Goal: Check status: Check status

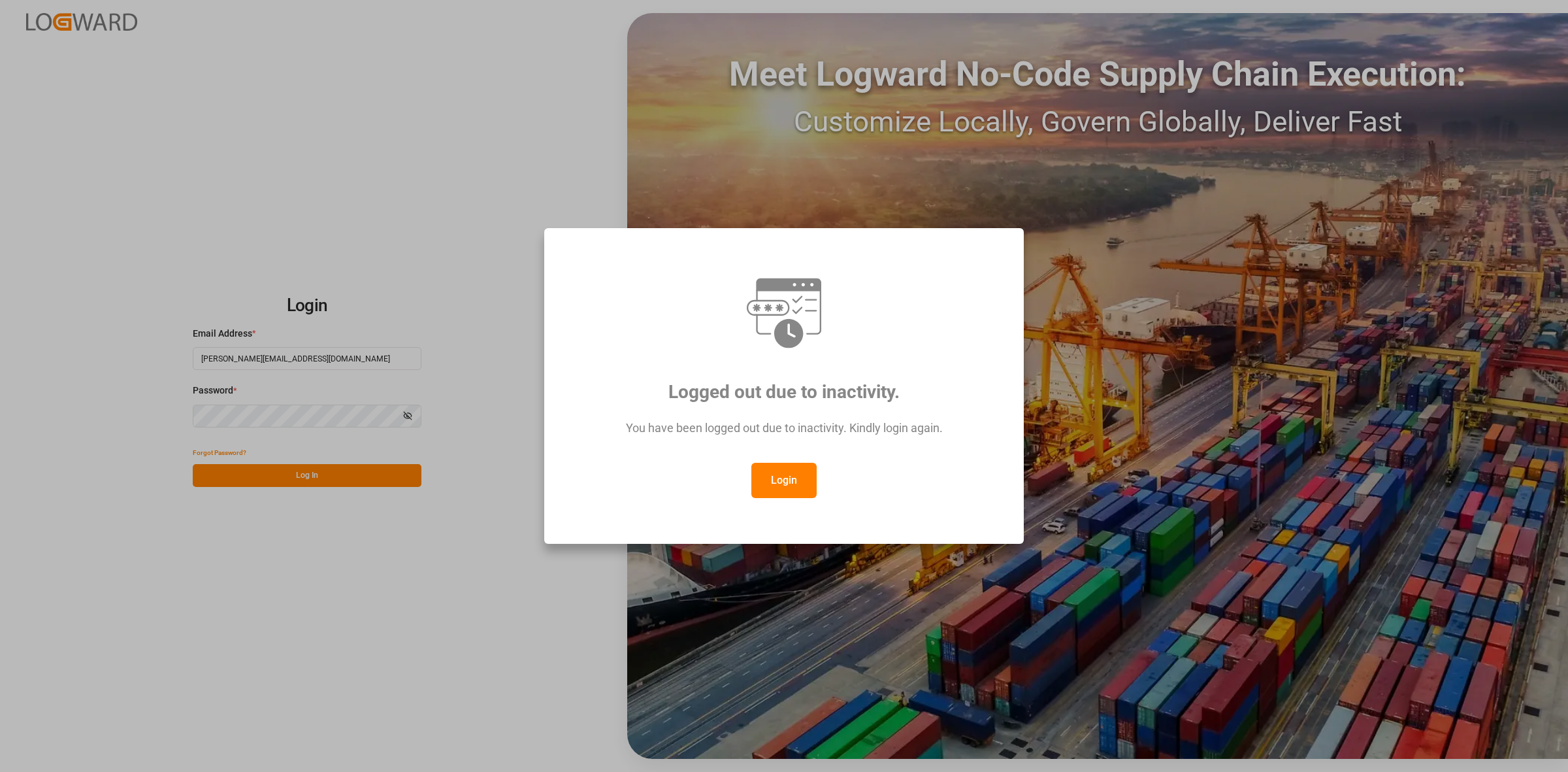
click at [798, 481] on button "Login" at bounding box center [784, 480] width 65 height 35
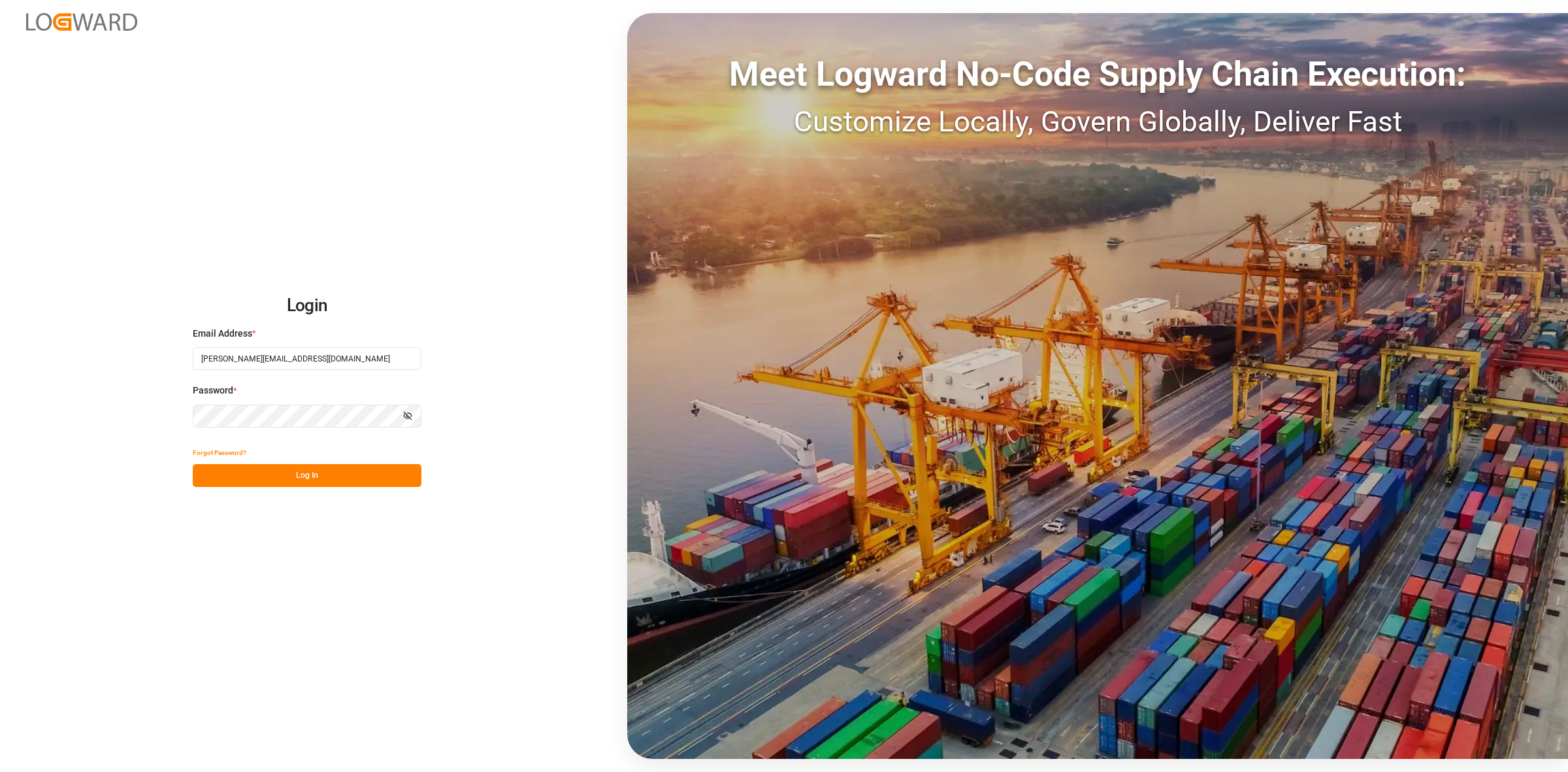
click at [302, 474] on button "Log In" at bounding box center [307, 475] width 228 height 23
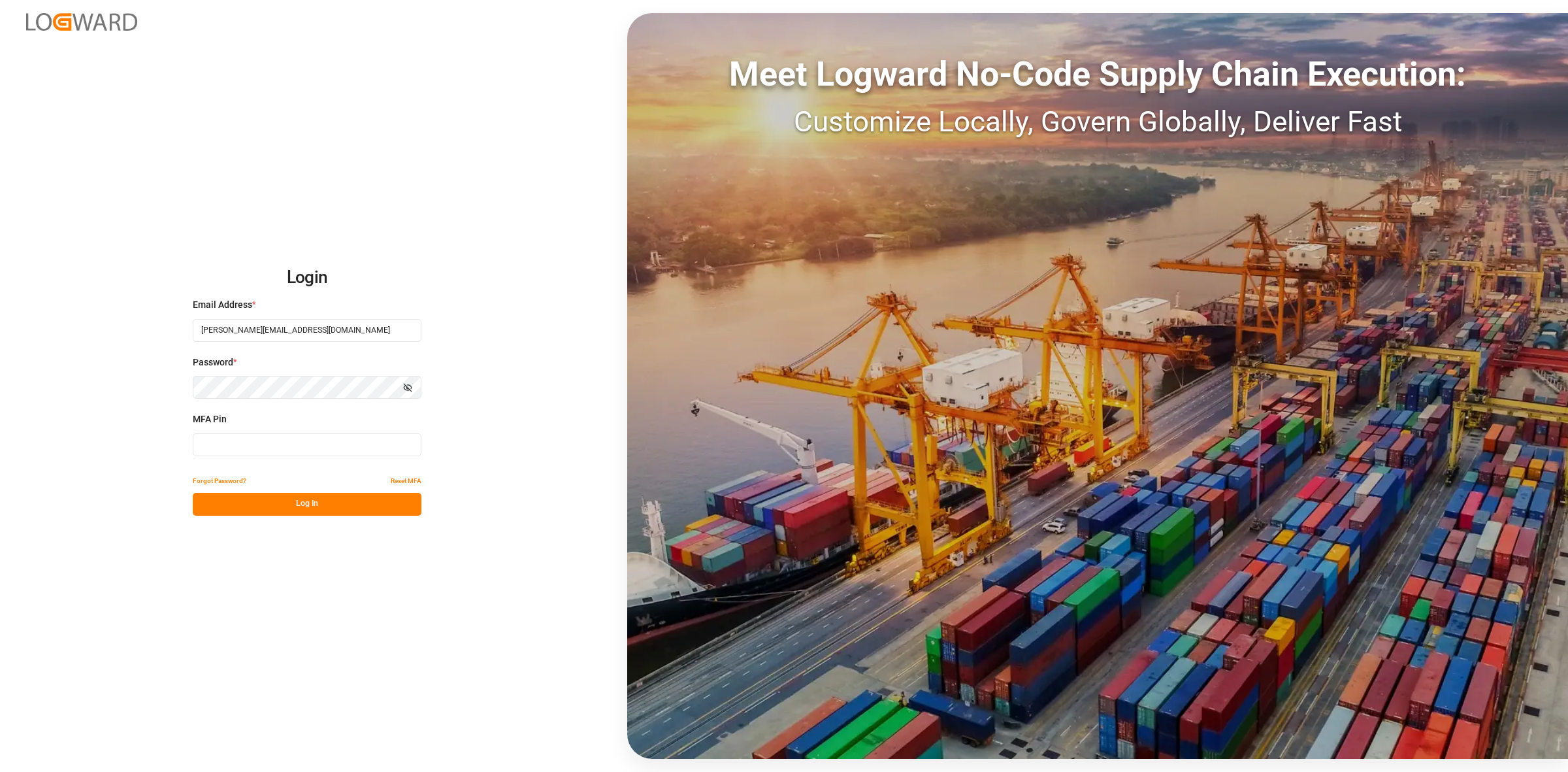
click at [231, 444] on input at bounding box center [307, 444] width 228 height 23
type input "150180"
click at [350, 507] on button "Log In" at bounding box center [307, 504] width 228 height 23
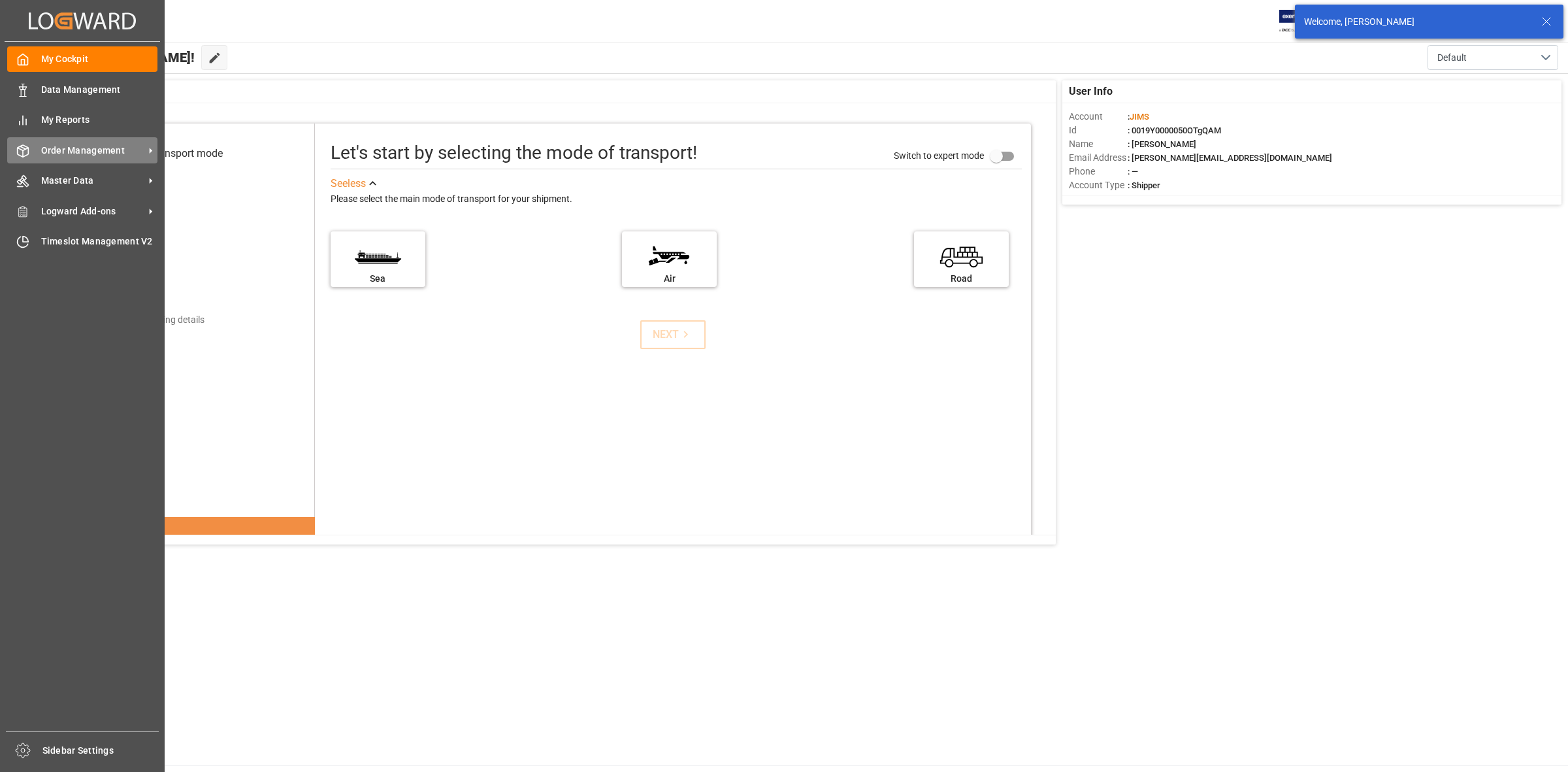
drag, startPoint x: 89, startPoint y: 142, endPoint x: 116, endPoint y: 142, distance: 27.0
click at [89, 142] on div "Order Management Order Management" at bounding box center [82, 150] width 150 height 25
click at [83, 147] on span "Order Management" at bounding box center [92, 150] width 103 height 13
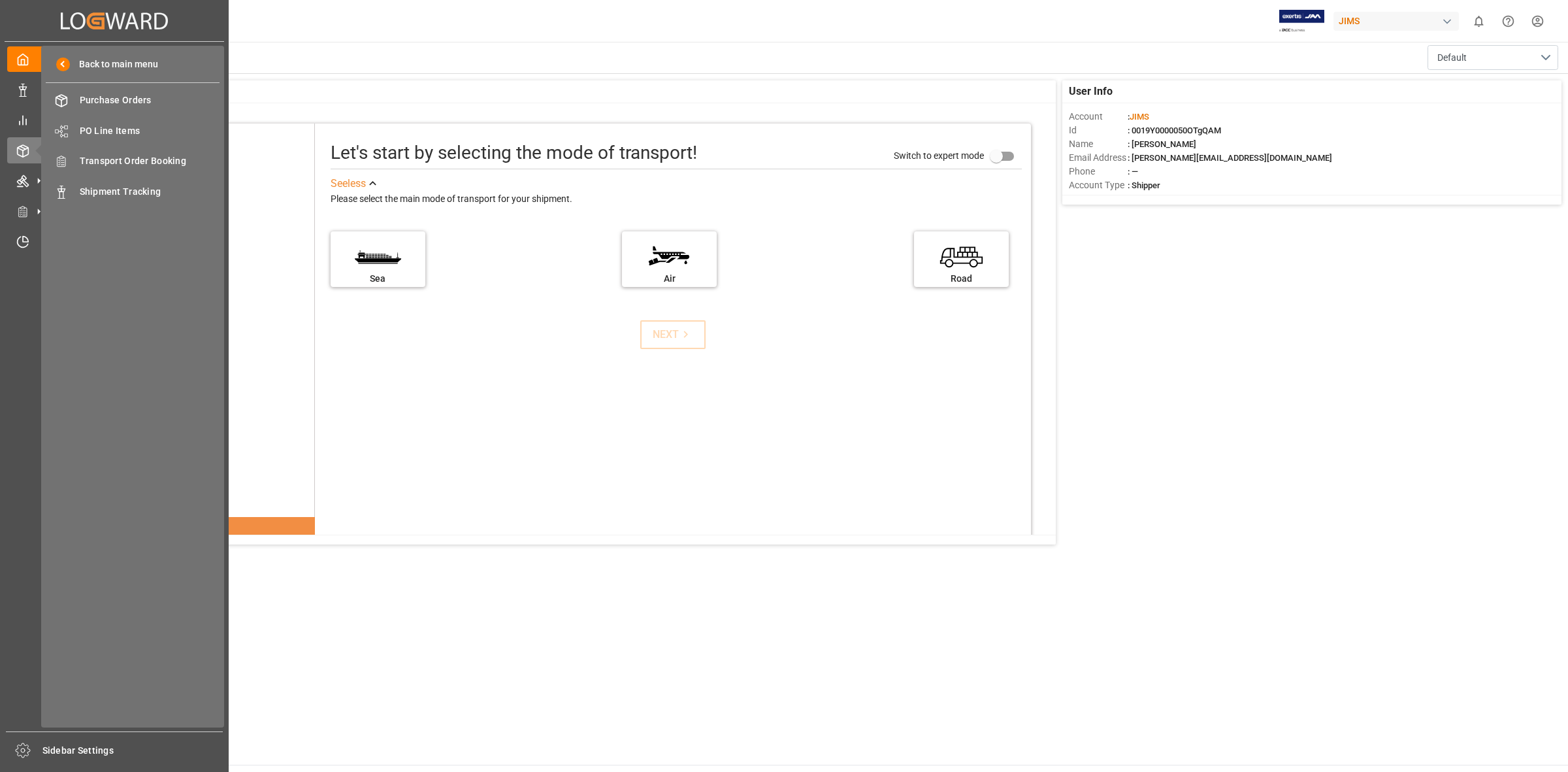
click at [14, 361] on div "My Cockpit My Cockpit Data Management Data Management My Reports My Reports Ord…" at bounding box center [114, 386] width 220 height 689
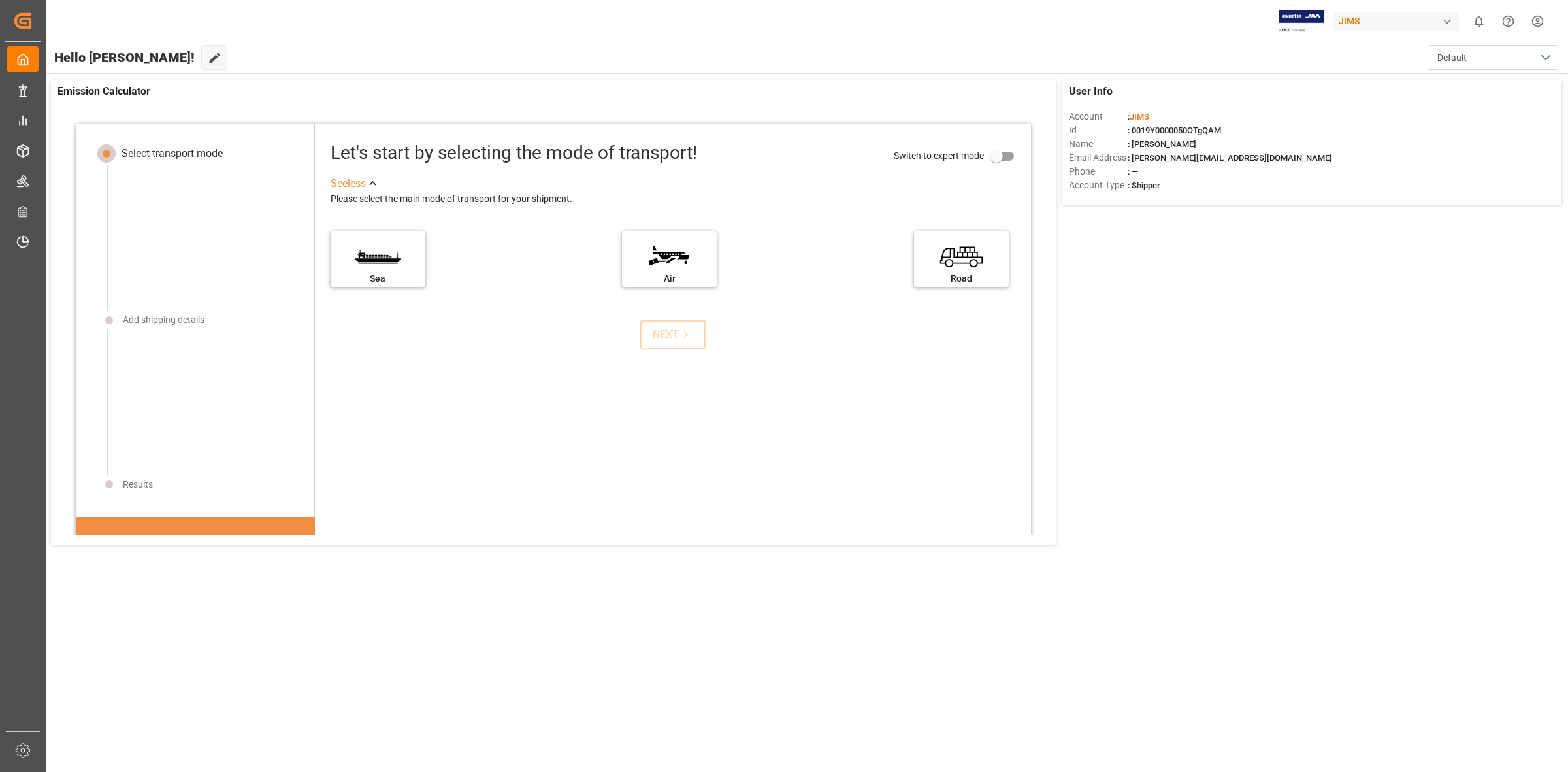
click at [591, 508] on div "Let's start by selecting the mode of transport! Switch to expert mode See less …" at bounding box center [673, 464] width 716 height 656
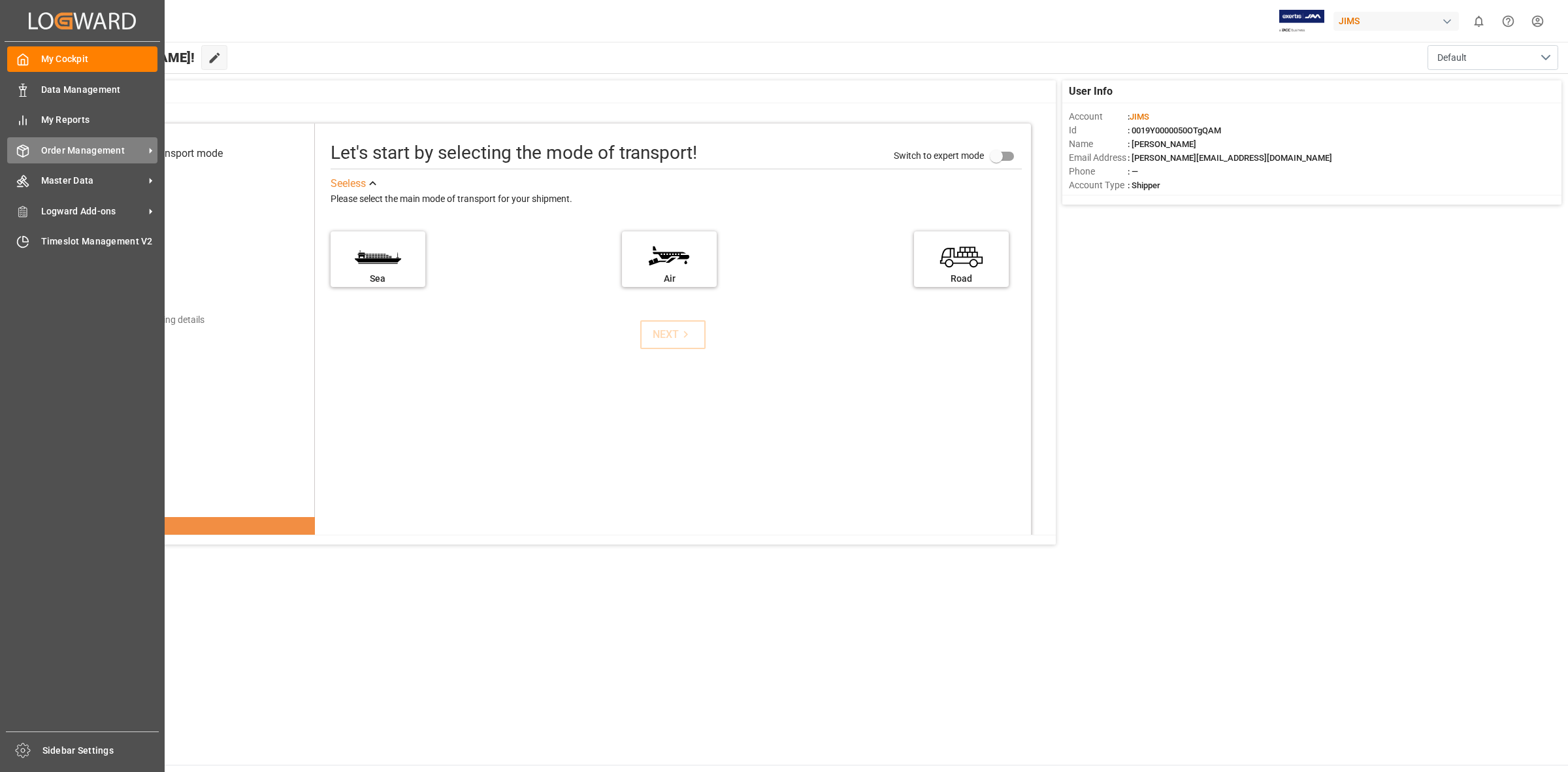
click at [52, 152] on span "Order Management" at bounding box center [92, 150] width 103 height 13
click at [35, 151] on div "Order Management Order Management" at bounding box center [82, 150] width 150 height 25
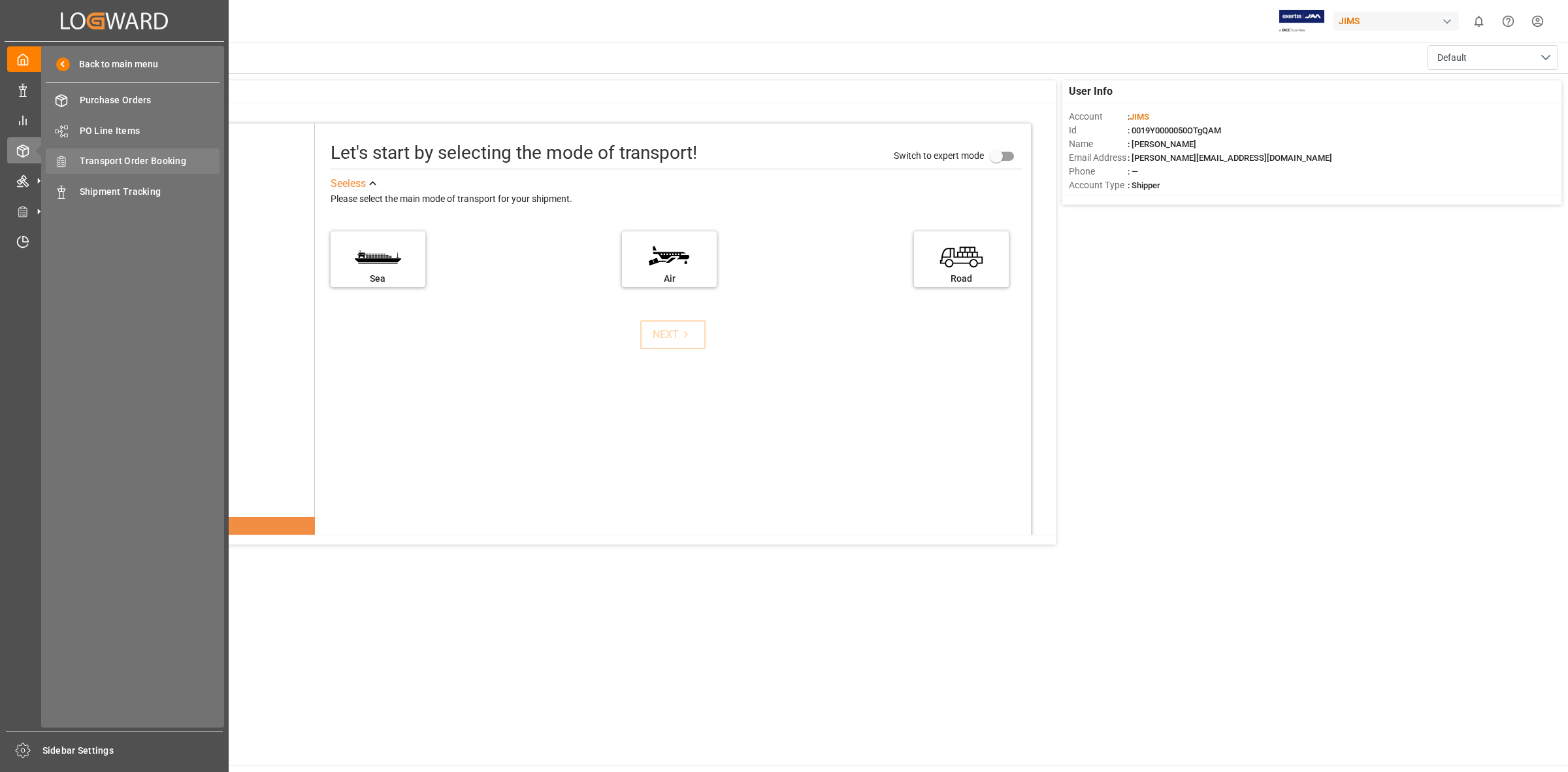
click at [140, 162] on span "Transport Order Booking" at bounding box center [150, 161] width 140 height 13
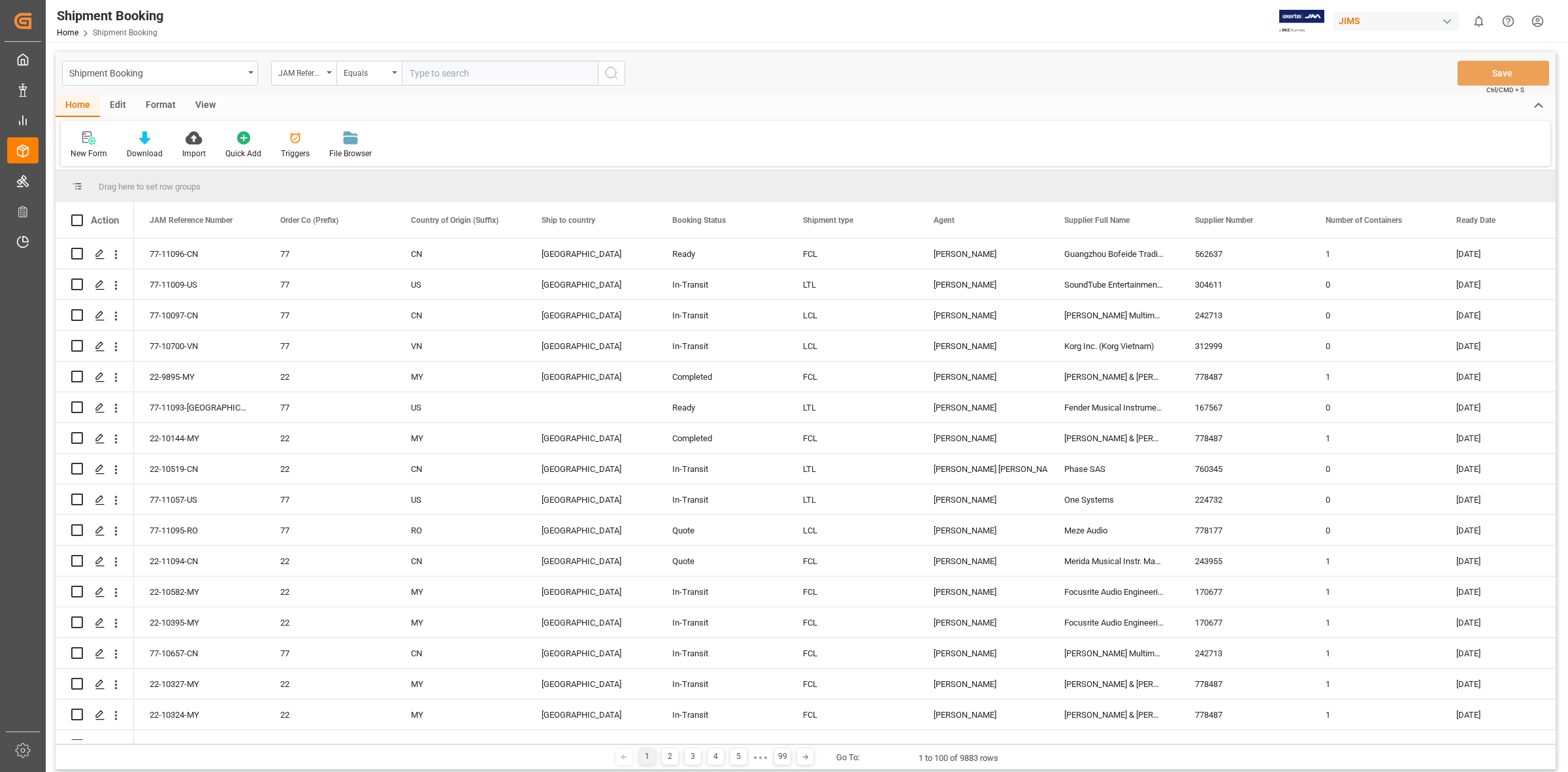
click at [413, 75] on input "text" at bounding box center [499, 73] width 196 height 25
type input "77-9557-FR"
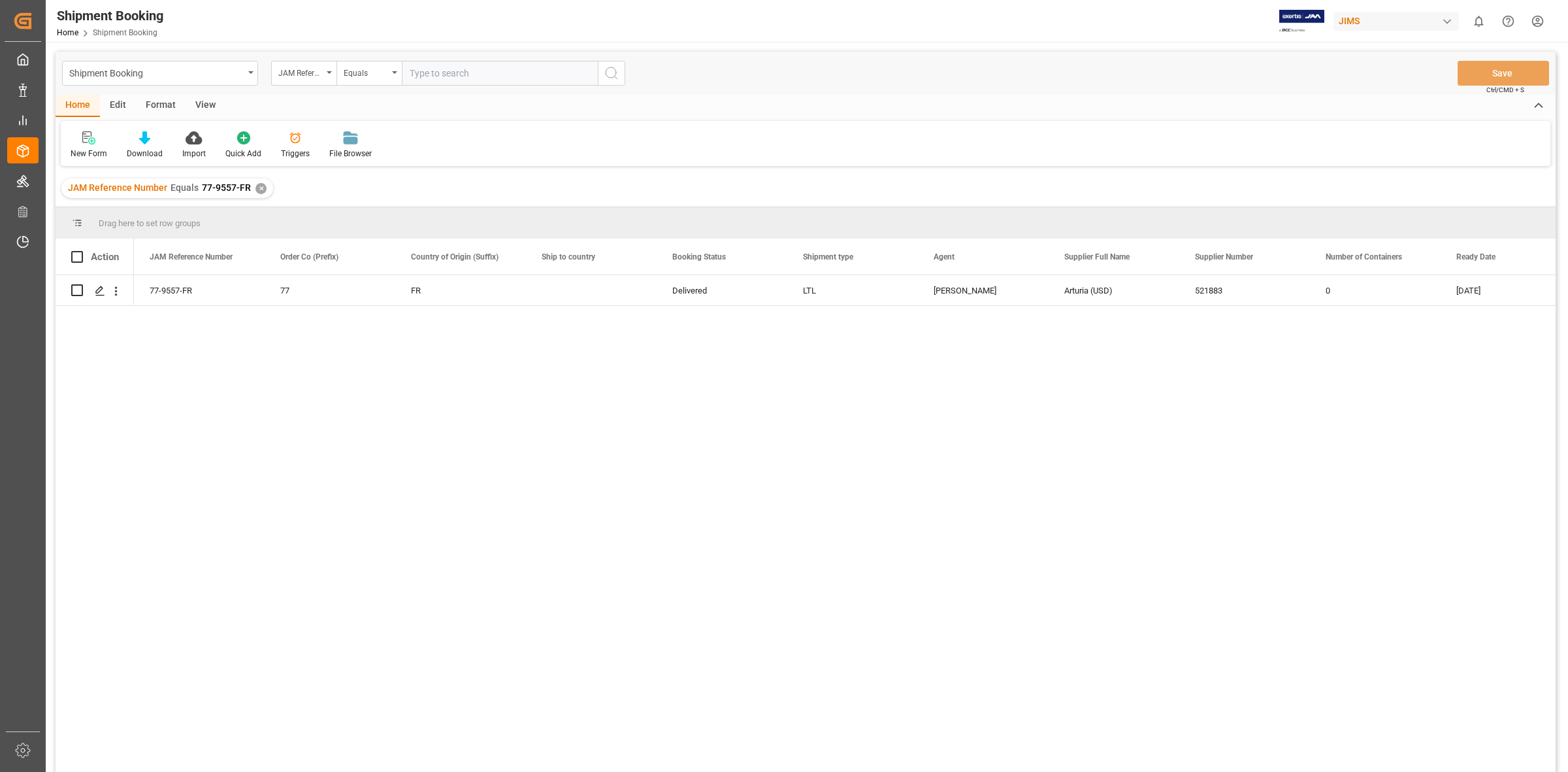
click at [508, 342] on div "77-9557-FR 77 FR Delivered LTL [PERSON_NAME] (USD) 521883 0 [DATE]" at bounding box center [844, 527] width 1422 height 505
click at [97, 288] on icon "Press SPACE to select this row." at bounding box center [99, 291] width 10 height 10
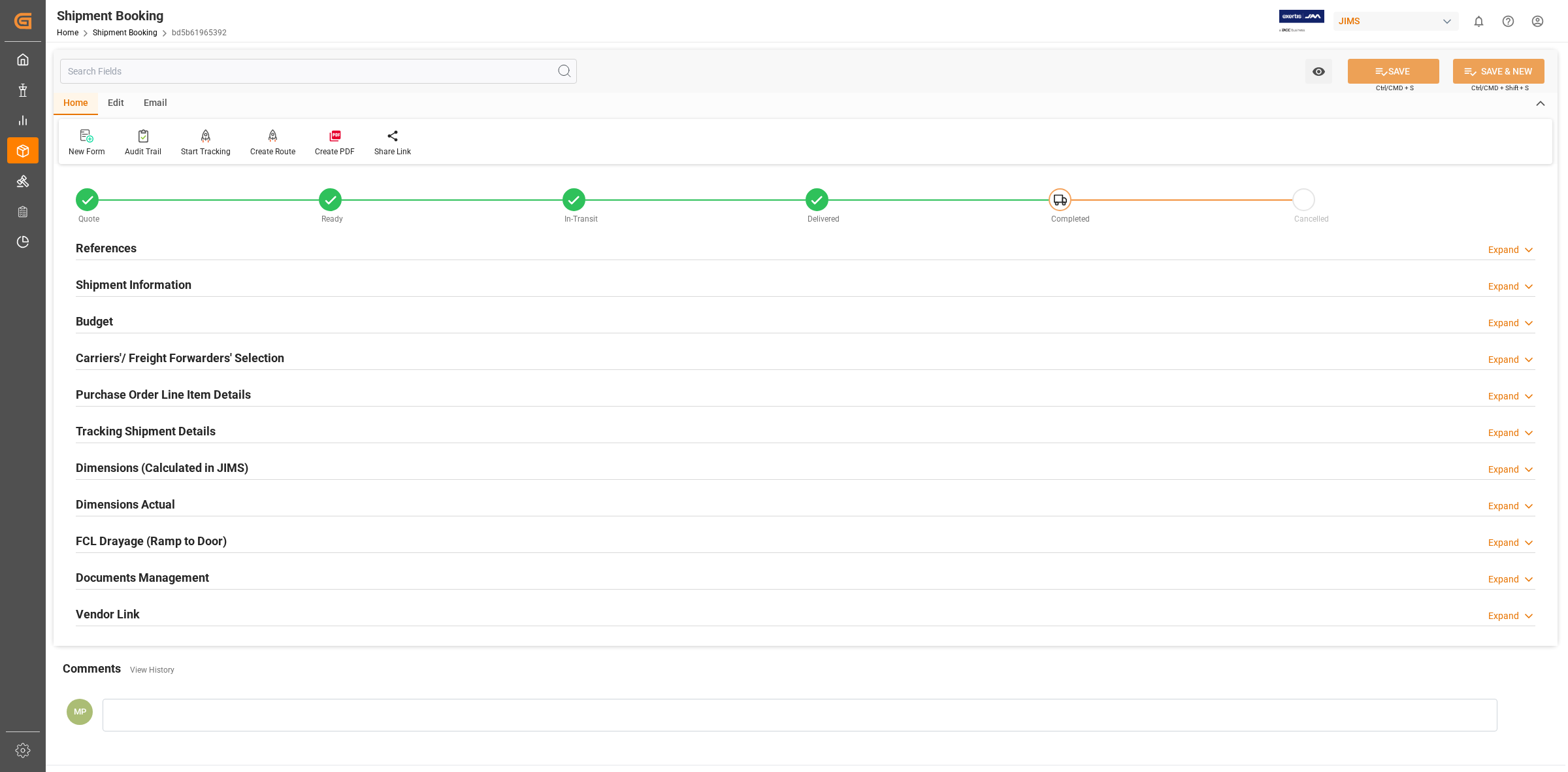
click at [318, 581] on div "Documents Management Expand" at bounding box center [805, 577] width 1459 height 25
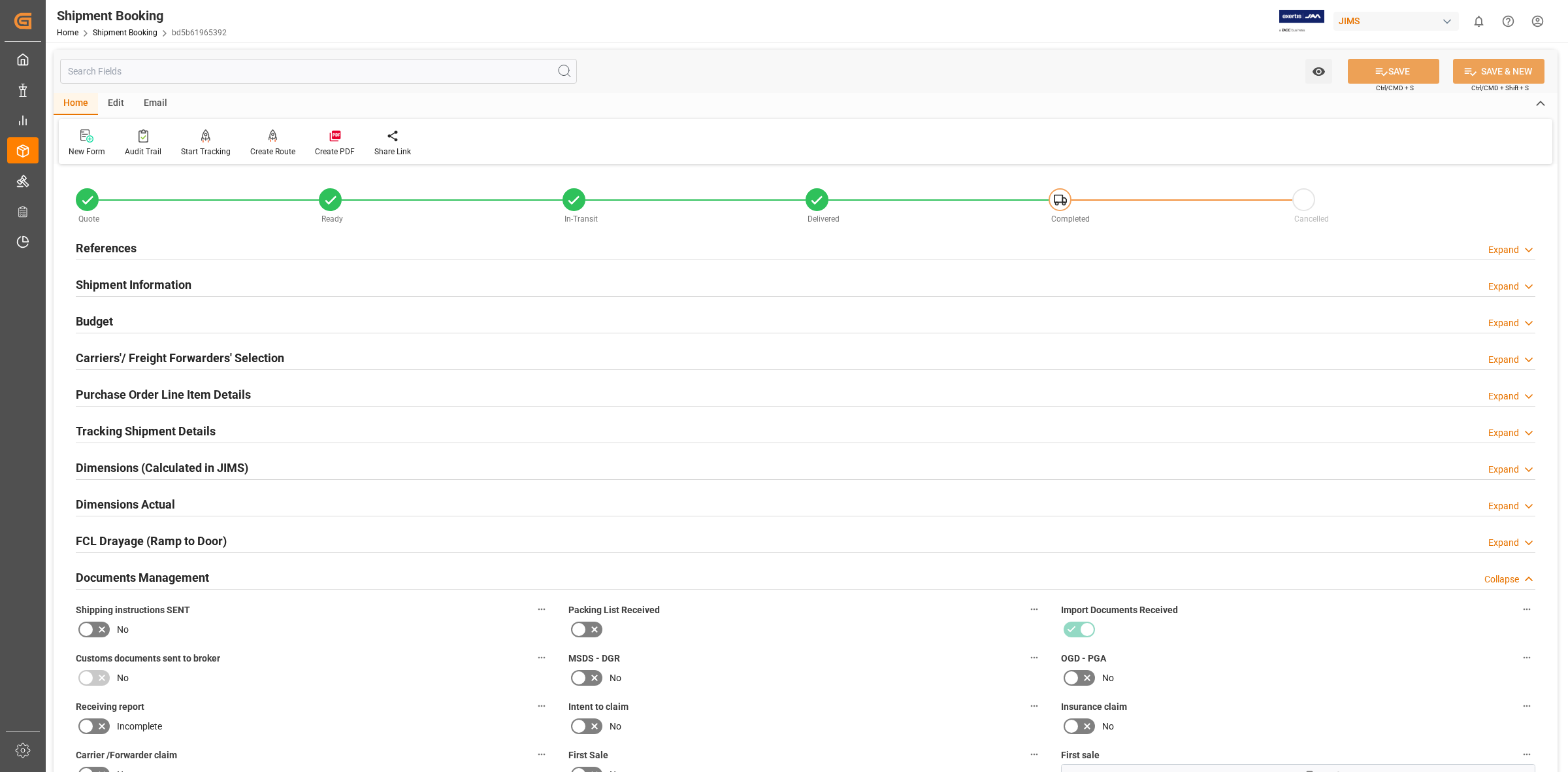
click at [1505, 540] on div "Expand" at bounding box center [1503, 542] width 31 height 13
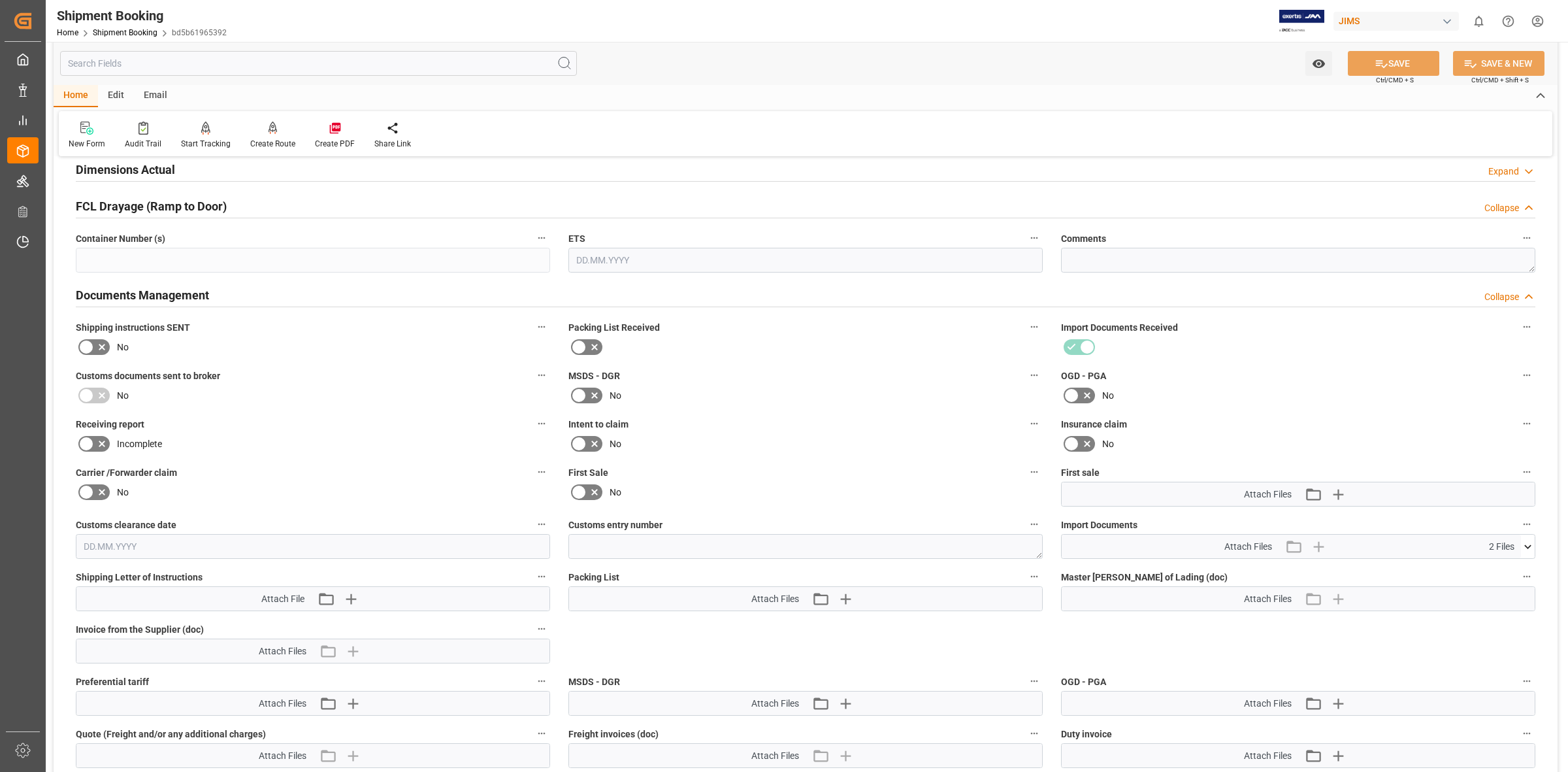
scroll to position [490, 0]
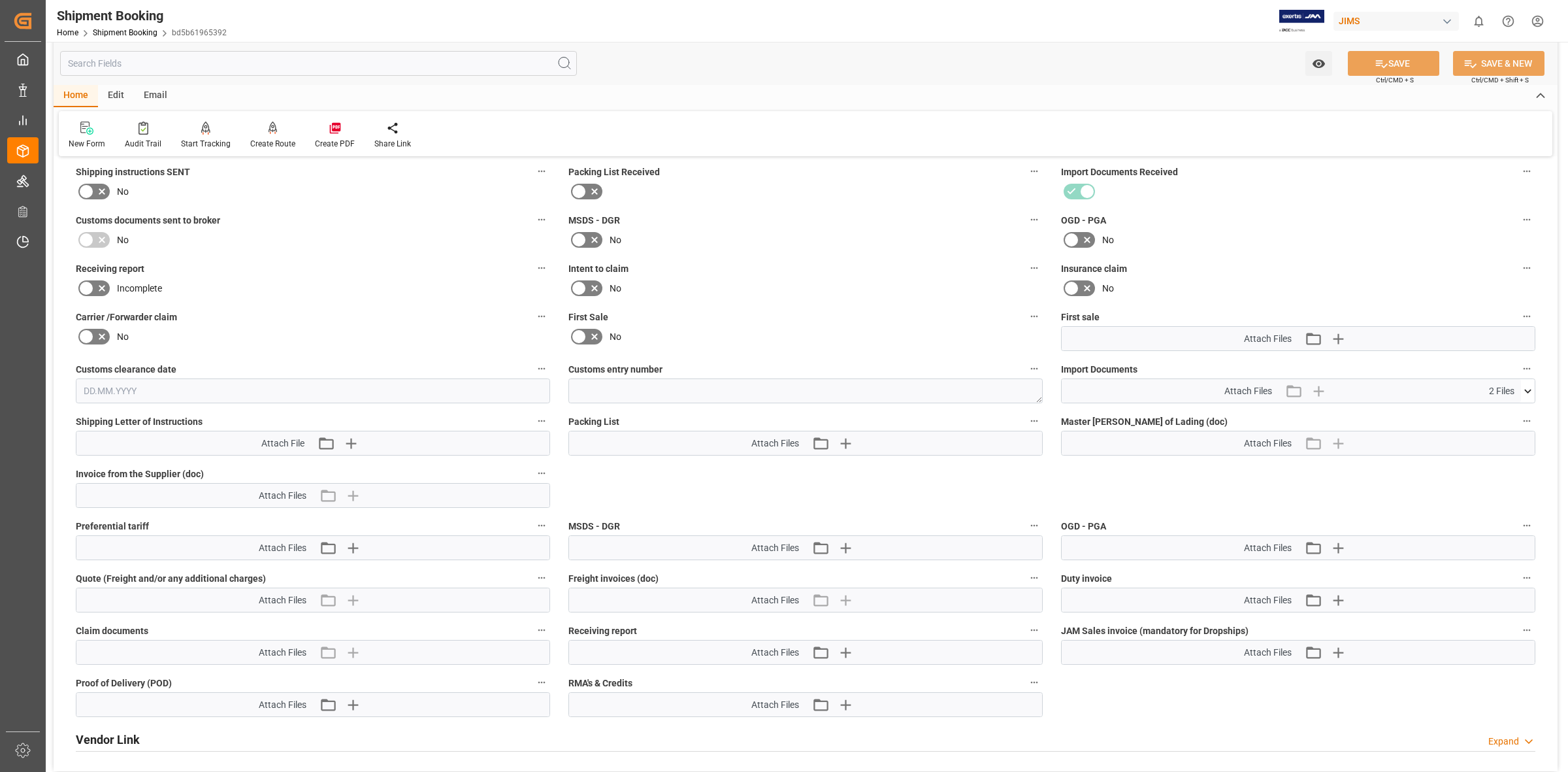
click at [1526, 386] on icon at bounding box center [1527, 391] width 13 height 13
click at [1519, 409] on icon at bounding box center [1520, 415] width 13 height 13
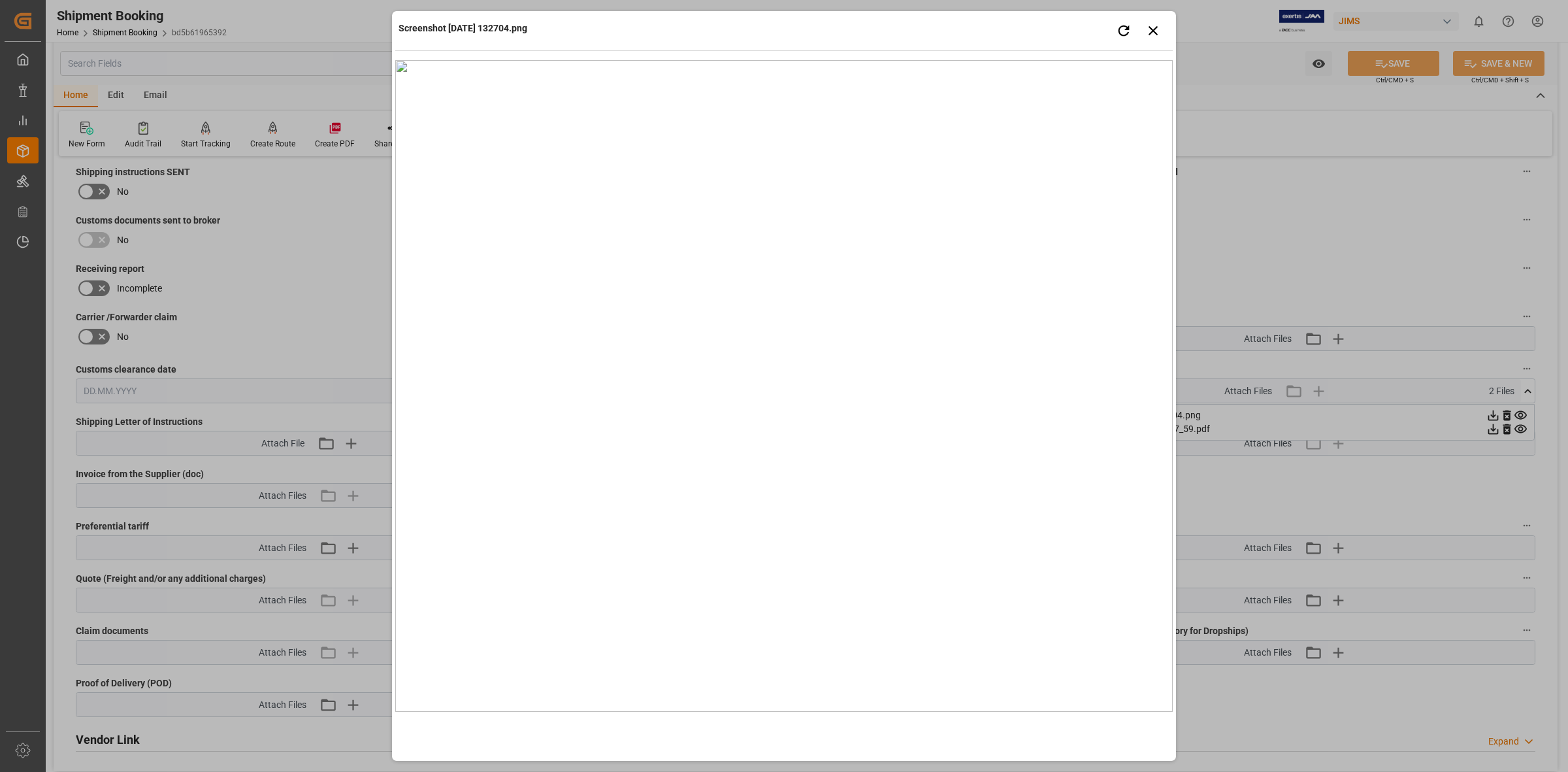
click at [802, 356] on img at bounding box center [784, 385] width 777 height 651
click at [1151, 32] on icon "button" at bounding box center [1154, 31] width 9 height 9
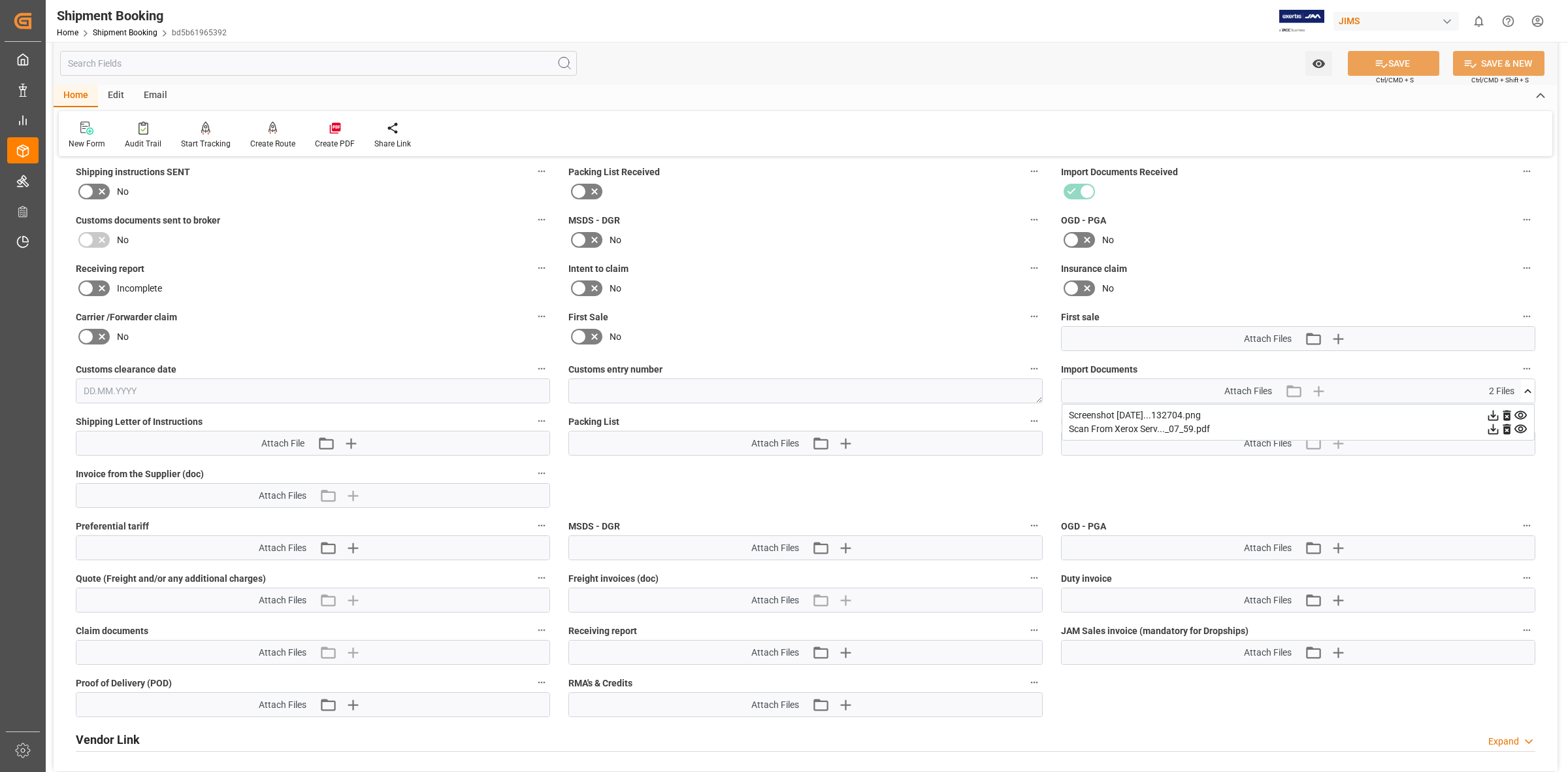
click at [1491, 412] on icon at bounding box center [1492, 415] width 13 height 13
click at [1491, 424] on icon at bounding box center [1492, 429] width 13 height 13
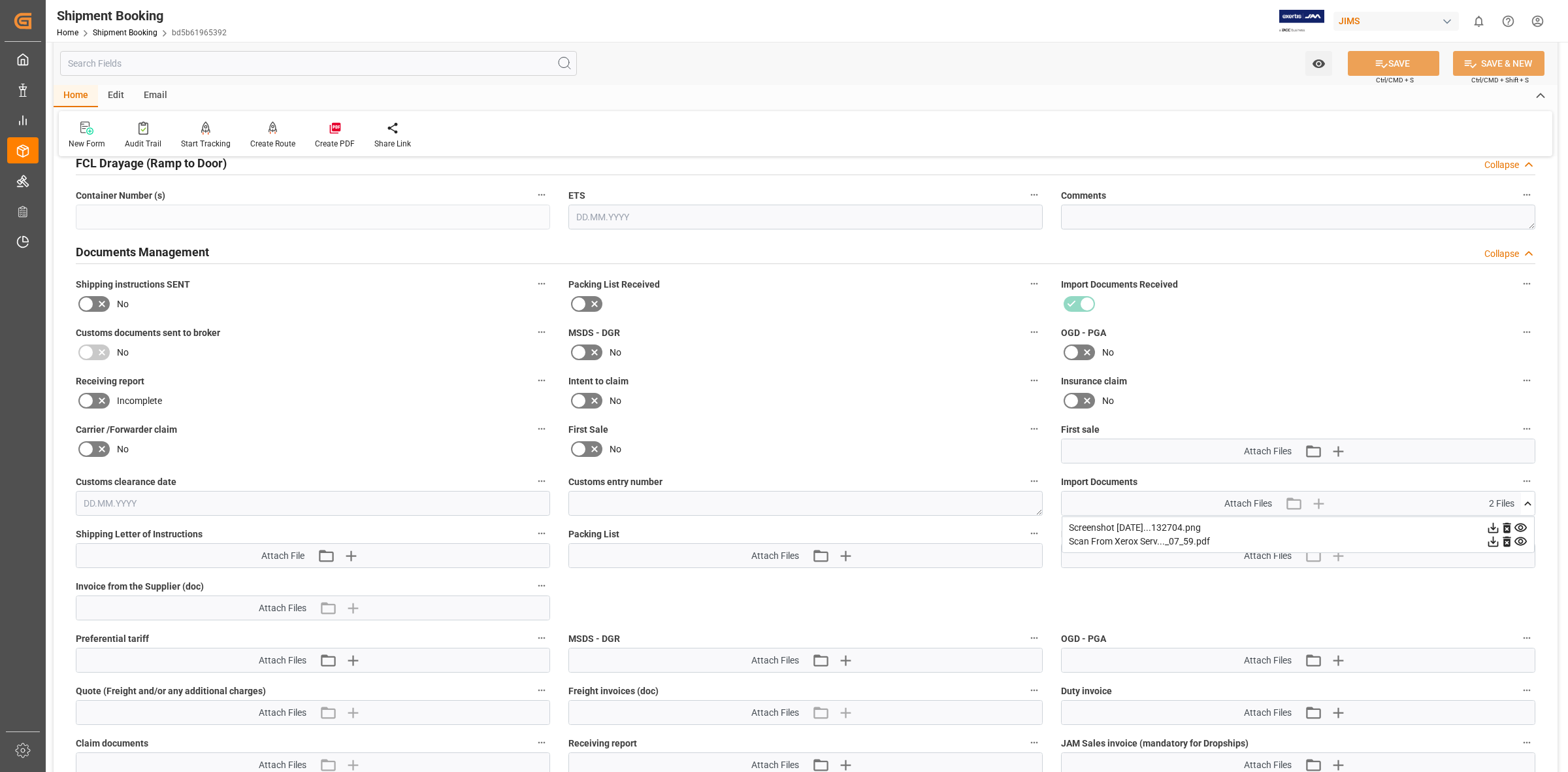
scroll to position [343, 0]
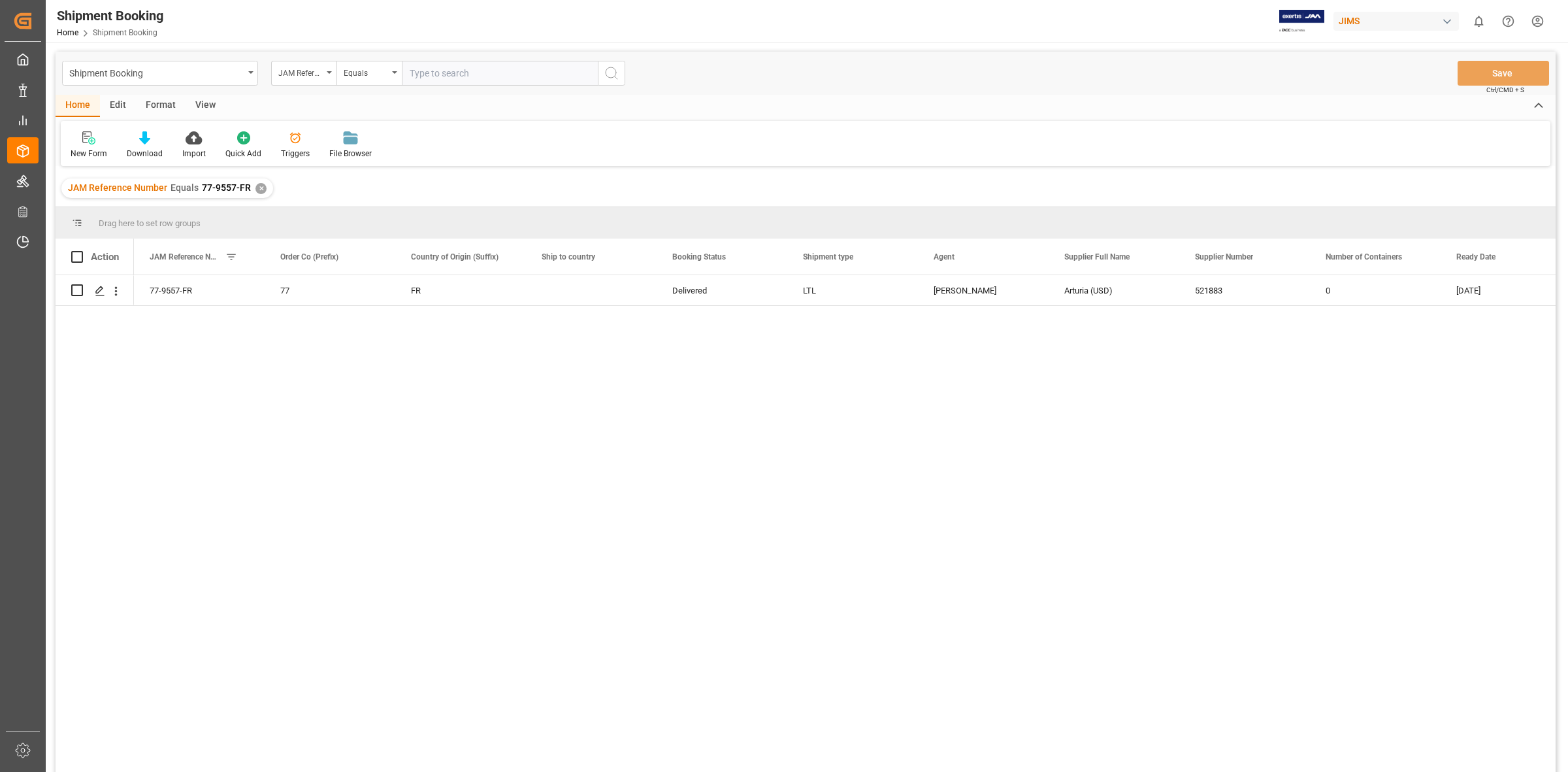
click at [409, 76] on input "text" at bounding box center [499, 73] width 196 height 25
type input "77-7657-FR"
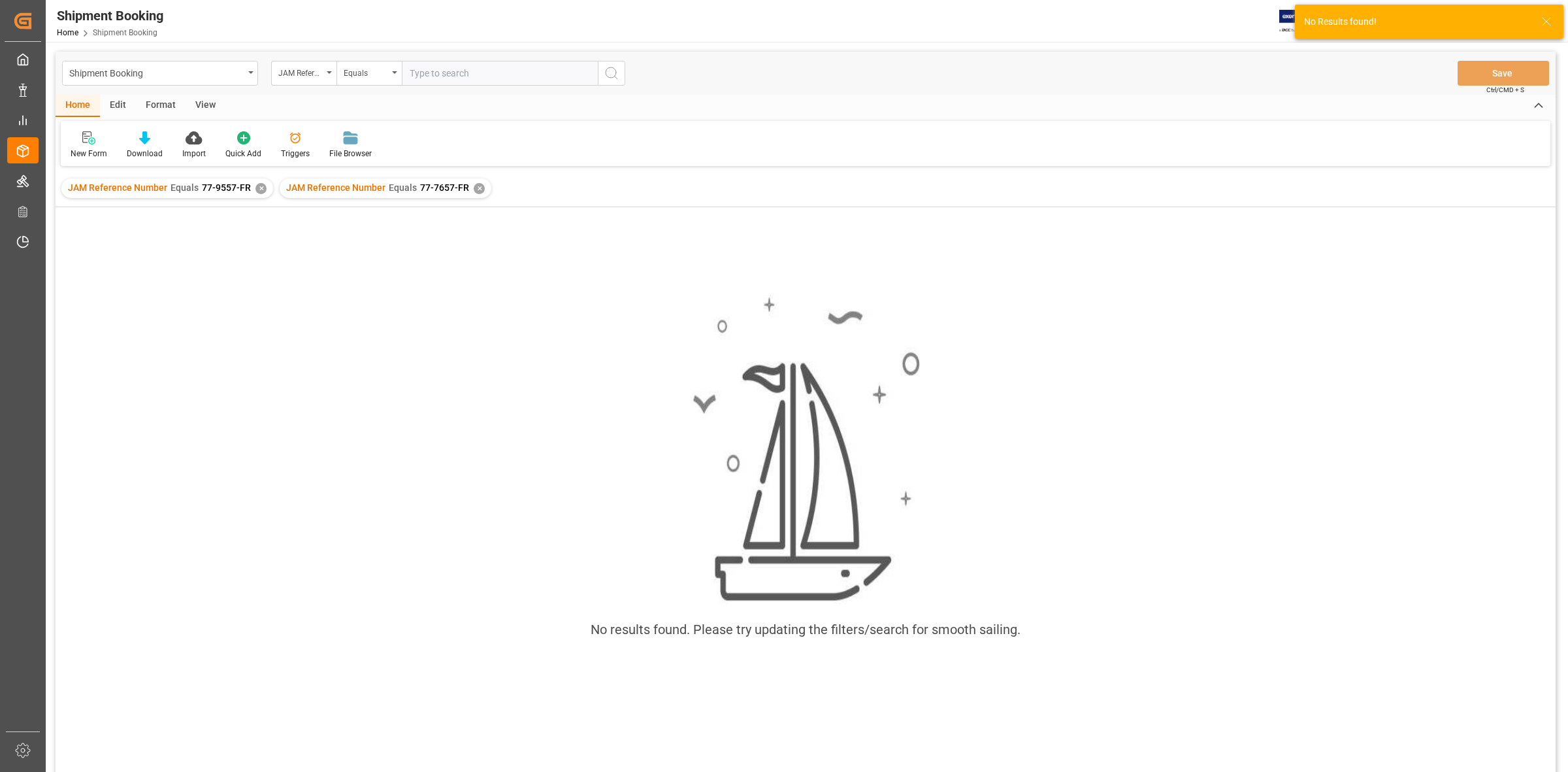
click at [255, 187] on div "✕" at bounding box center [261, 188] width 11 height 11
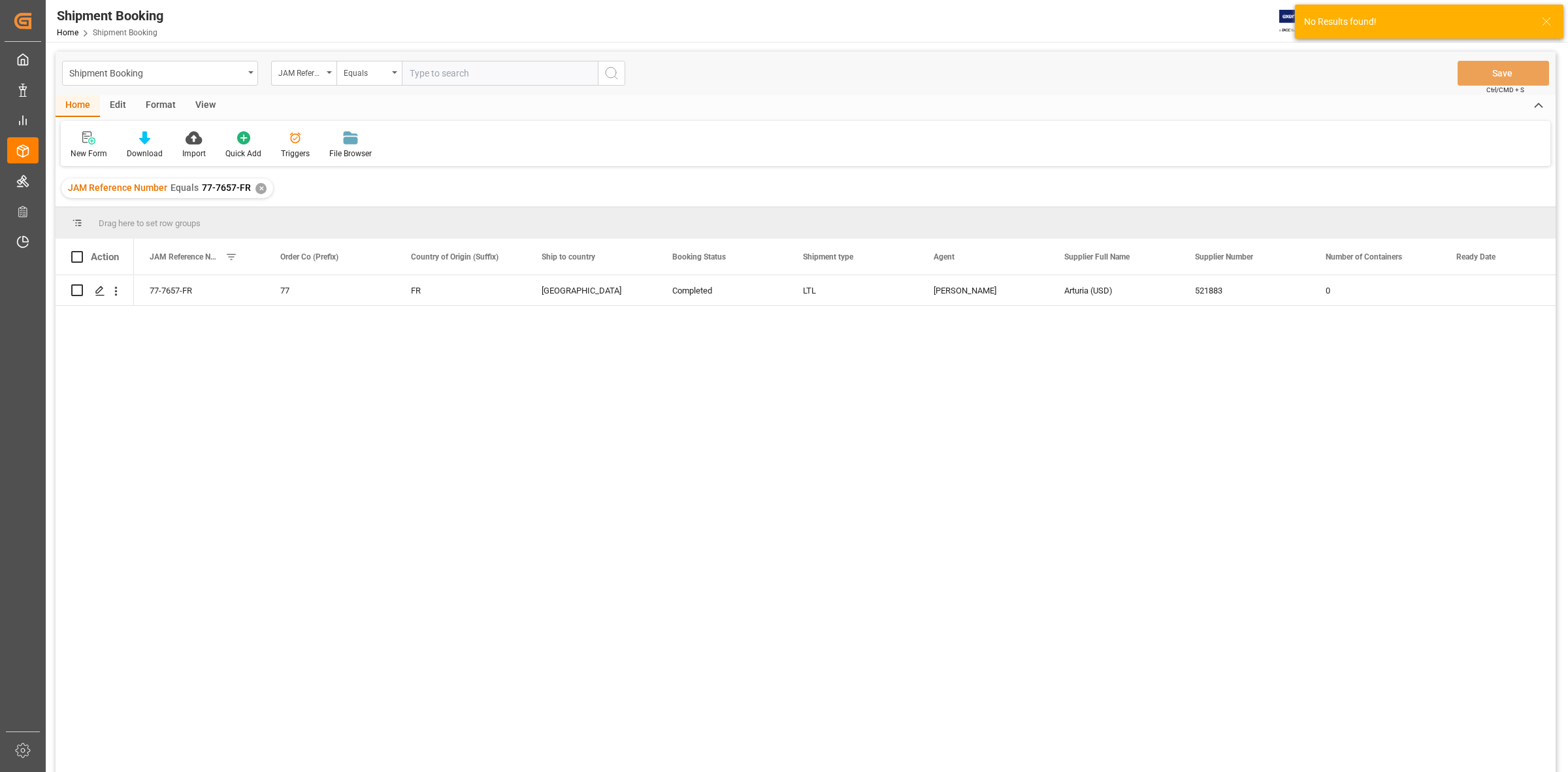
click at [180, 335] on div "77-7657-FR 77 FR [GEOGRAPHIC_DATA] Completed LTL [PERSON_NAME] (USD) 521883 0" at bounding box center [844, 527] width 1422 height 505
click at [98, 289] on icon "Press SPACE to select this row." at bounding box center [99, 291] width 10 height 10
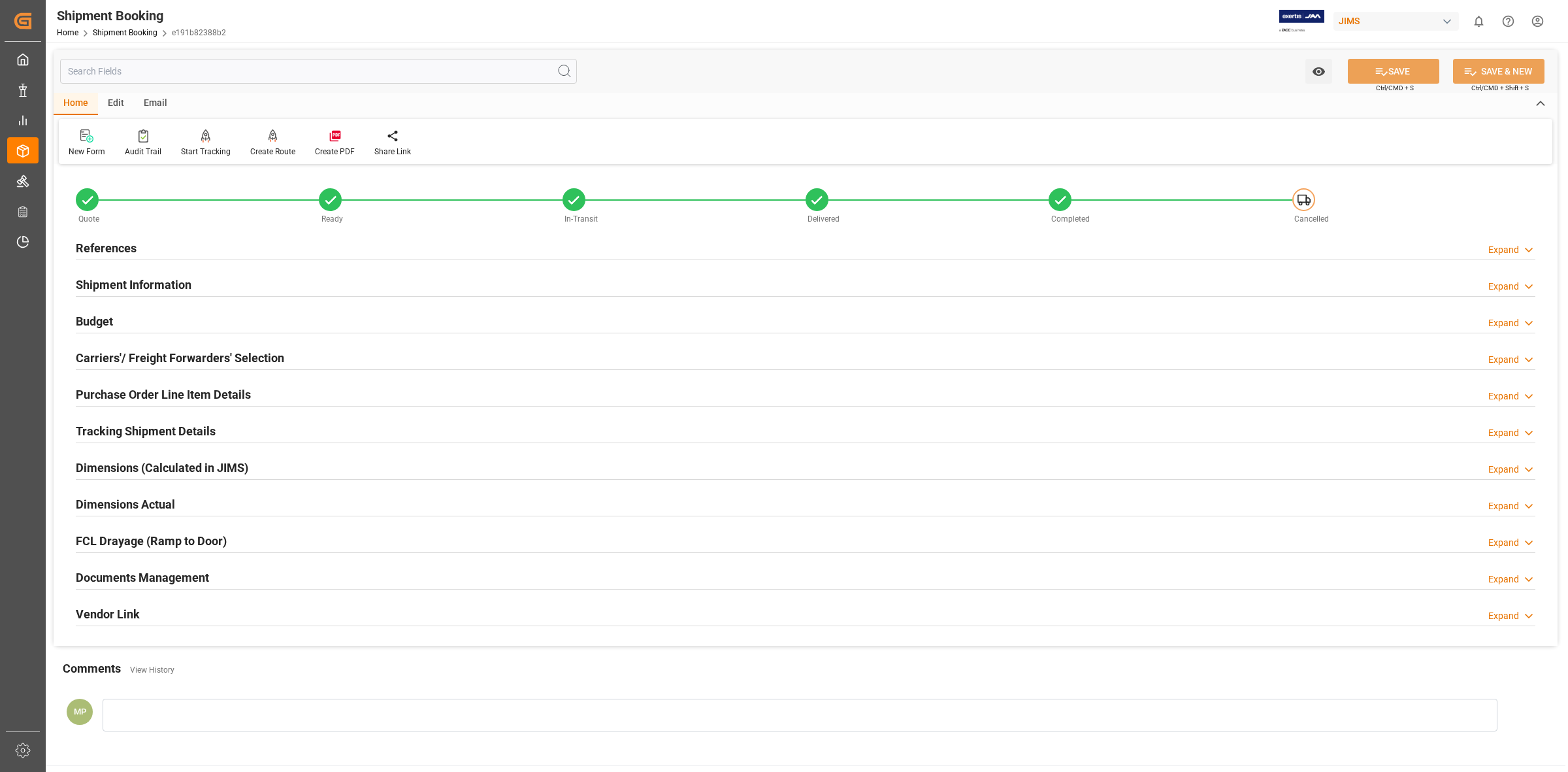
click at [1508, 583] on div "Expand" at bounding box center [1503, 579] width 31 height 13
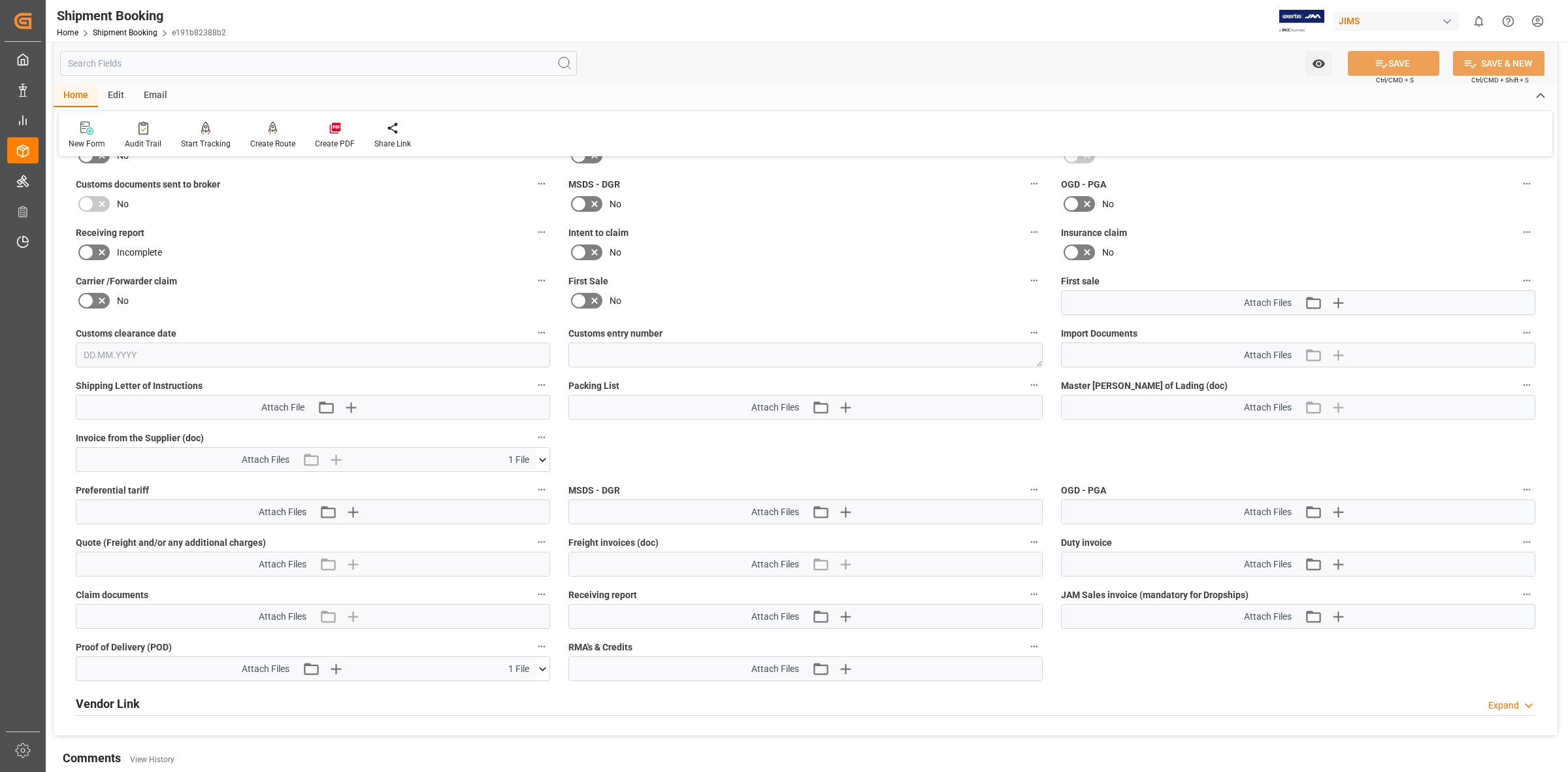
scroll to position [409, 0]
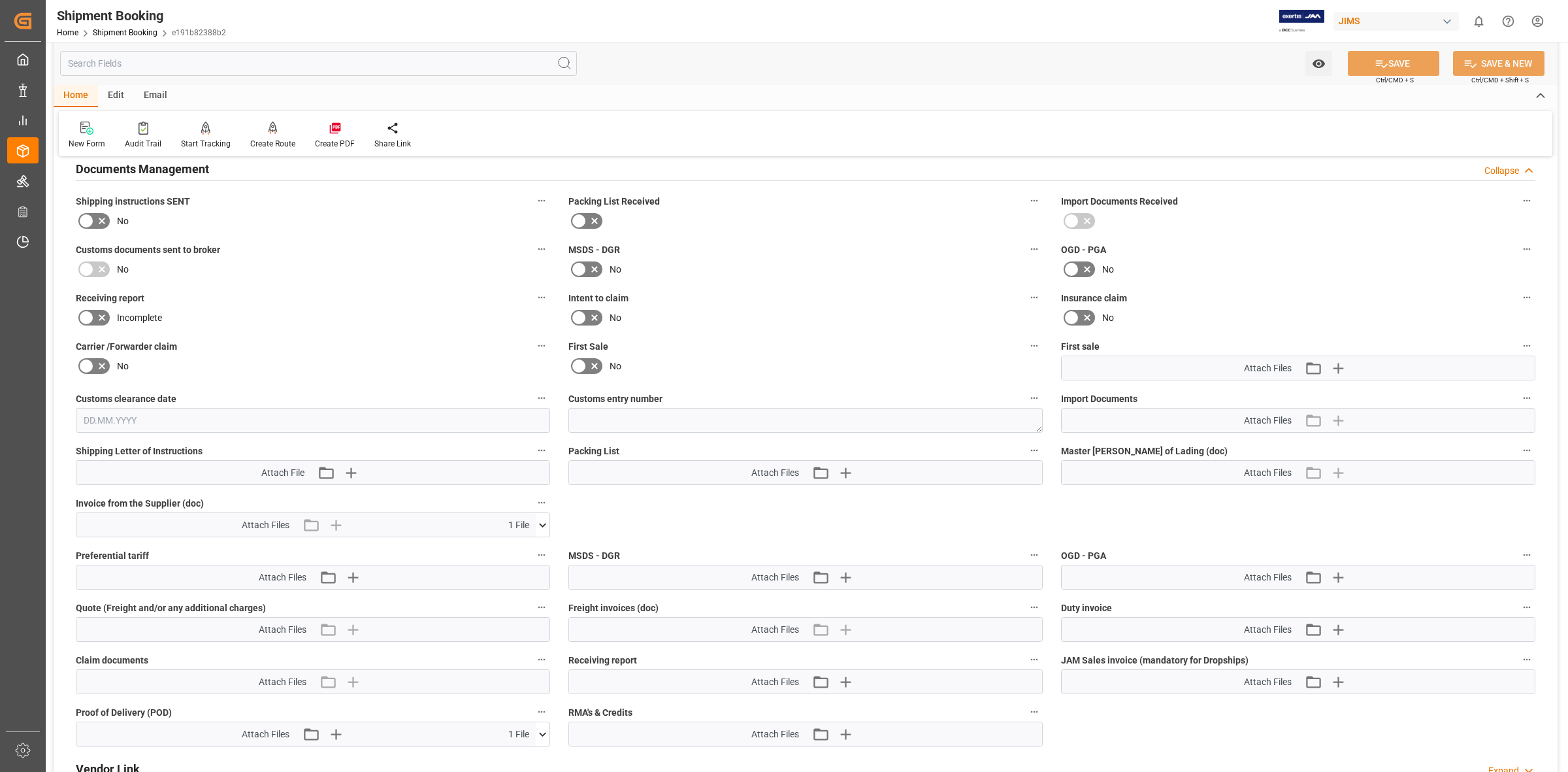
click at [543, 525] on icon at bounding box center [542, 525] width 7 height 4
click at [534, 549] on icon at bounding box center [535, 549] width 13 height 13
